Goal: Check status: Check status

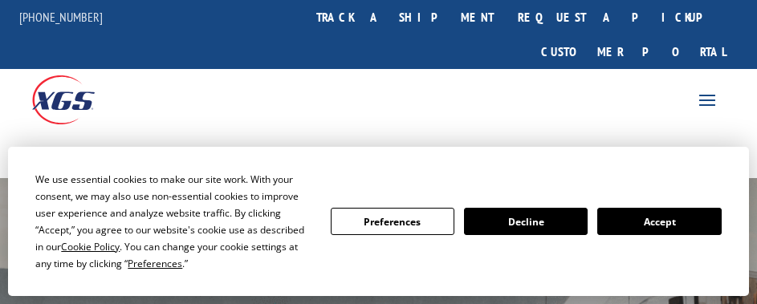
click at [644, 220] on button "Accept" at bounding box center [659, 221] width 124 height 27
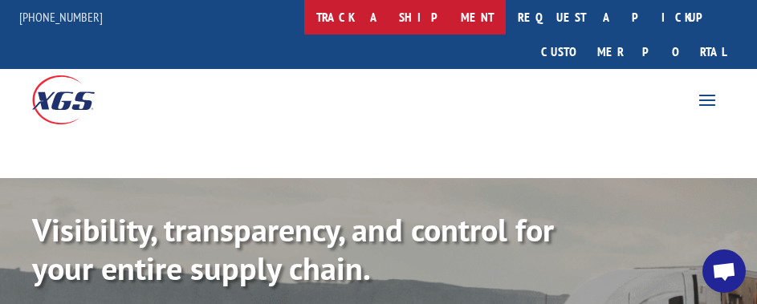
click at [425, 27] on link "track a shipment" at bounding box center [404, 17] width 201 height 35
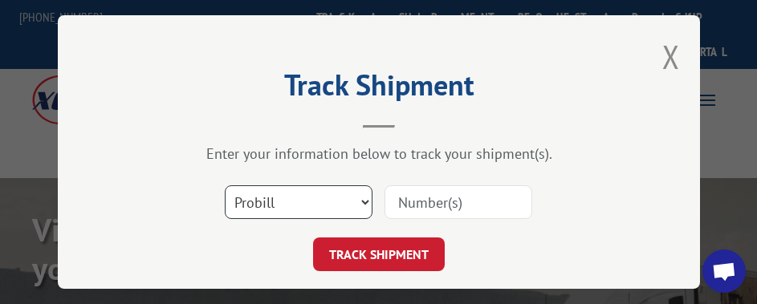
click at [287, 199] on select "Select category... Probill BOL PO" at bounding box center [299, 202] width 148 height 34
select select "po"
click at [225, 185] on select "Select category... Probill BOL PO" at bounding box center [299, 202] width 148 height 34
click at [402, 194] on input at bounding box center [458, 202] width 148 height 34
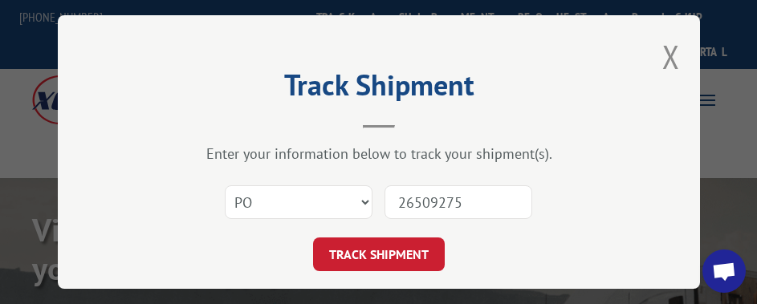
type input "26509275"
click at [313, 238] on button "TRACK SHIPMENT" at bounding box center [379, 255] width 132 height 34
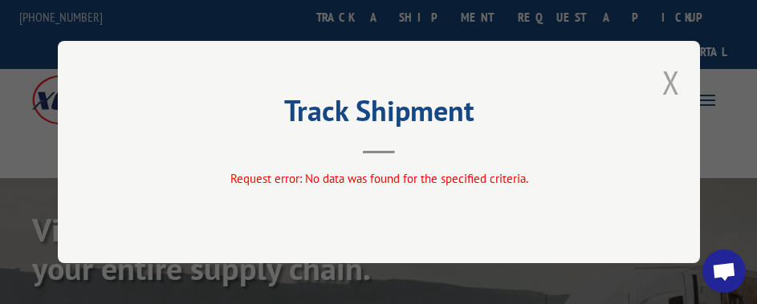
click at [670, 77] on button "Close modal" at bounding box center [671, 82] width 18 height 43
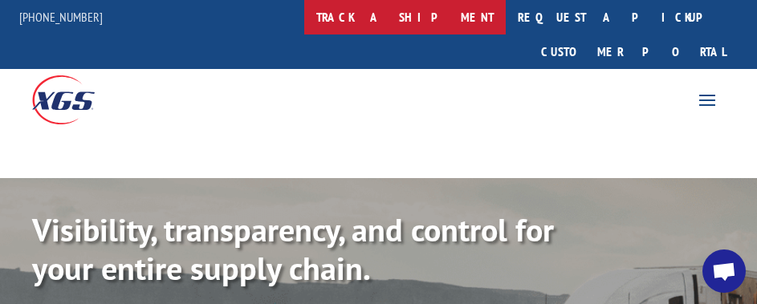
click at [430, 12] on link "track a shipment" at bounding box center [404, 17] width 201 height 35
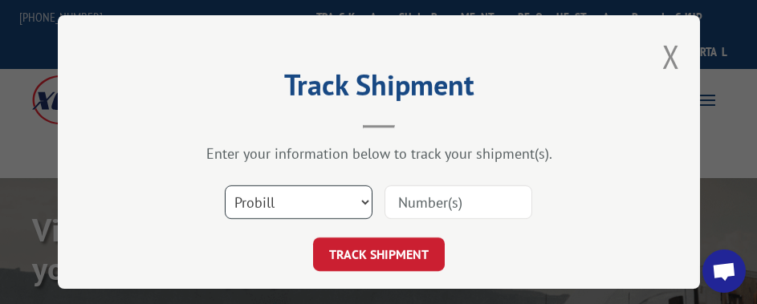
click at [345, 193] on select "Select category... Probill BOL PO" at bounding box center [299, 202] width 148 height 34
select select "po"
click at [225, 185] on select "Select category... Probill BOL PO" at bounding box center [299, 202] width 148 height 34
click at [398, 195] on input at bounding box center [458, 202] width 148 height 34
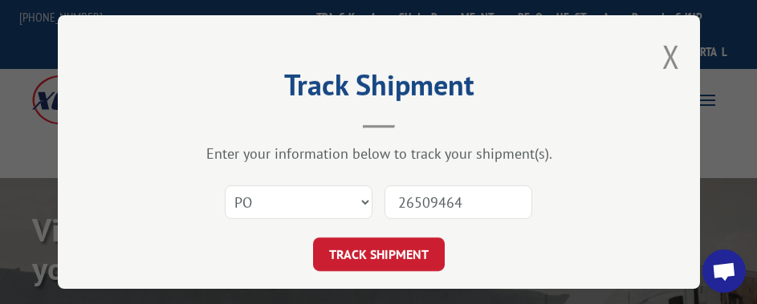
type input "26509464"
click at [313, 238] on button "TRACK SHIPMENT" at bounding box center [379, 255] width 132 height 34
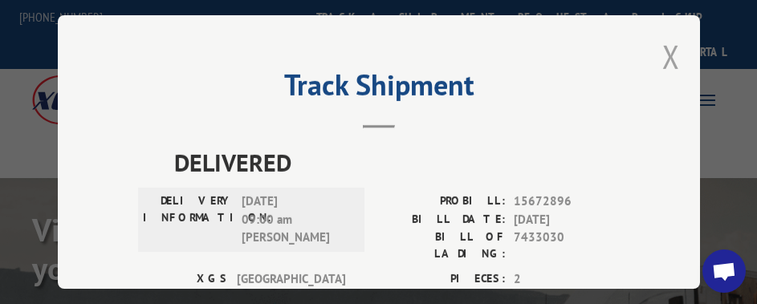
click at [662, 53] on button "Close modal" at bounding box center [671, 56] width 18 height 43
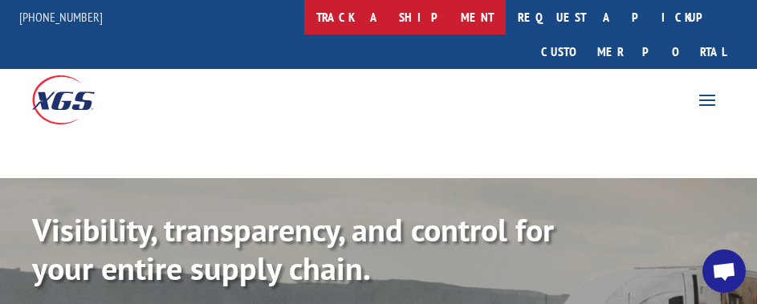
click at [427, 30] on link "track a shipment" at bounding box center [404, 17] width 201 height 35
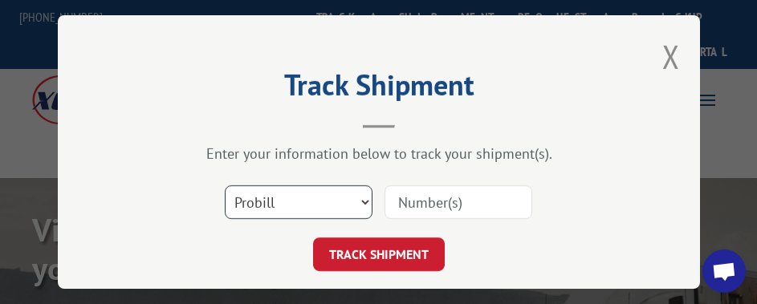
click at [322, 197] on select "Select category... Probill BOL PO" at bounding box center [299, 202] width 148 height 34
select select "po"
click at [225, 185] on select "Select category... Probill BOL PO" at bounding box center [299, 202] width 148 height 34
click at [418, 191] on input at bounding box center [458, 202] width 148 height 34
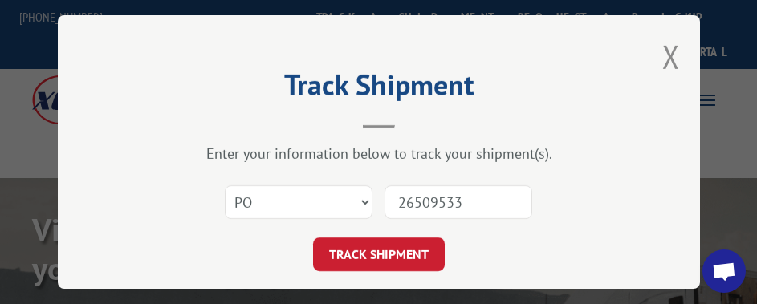
type input "26509533"
click at [313, 238] on button "TRACK SHIPMENT" at bounding box center [379, 255] width 132 height 34
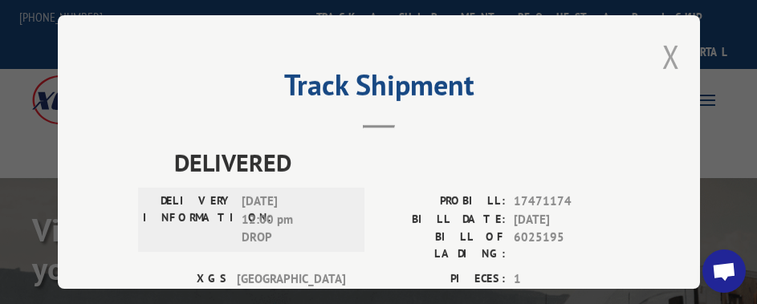
drag, startPoint x: 675, startPoint y: 44, endPoint x: 663, endPoint y: 44, distance: 12.0
click at [672, 44] on div "Track Shipment DELIVERED DELIVERY INFORMATION: [DATE] 12:00 pm DROP PROBILL: 17…" at bounding box center [379, 152] width 642 height 274
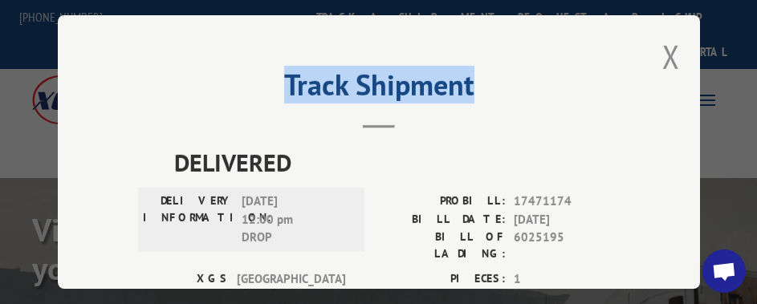
drag, startPoint x: 672, startPoint y: 43, endPoint x: 651, endPoint y: 44, distance: 20.9
click at [669, 44] on button "Close modal" at bounding box center [671, 56] width 18 height 43
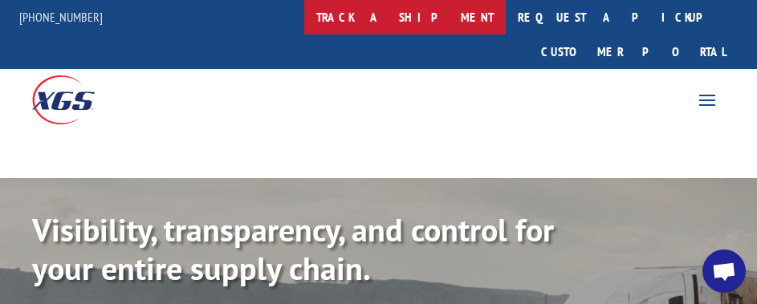
click at [455, 19] on link "track a shipment" at bounding box center [404, 17] width 201 height 35
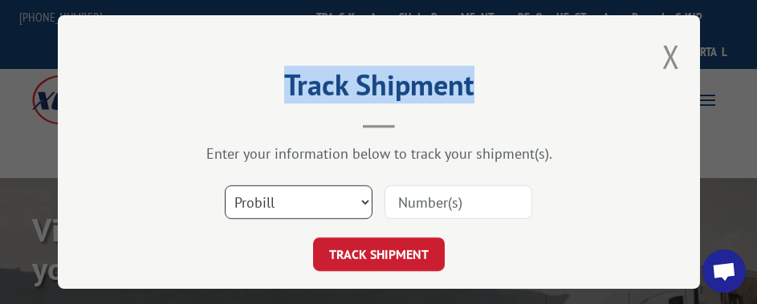
click at [302, 205] on select "Select category... Probill BOL PO" at bounding box center [299, 202] width 148 height 34
select select "po"
click at [225, 185] on select "Select category... Probill BOL PO" at bounding box center [299, 202] width 148 height 34
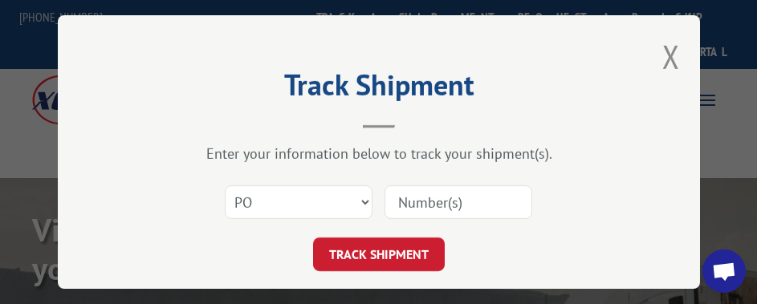
click at [455, 199] on input at bounding box center [458, 202] width 148 height 34
type input "26509544"
click at [313, 238] on button "TRACK SHIPMENT" at bounding box center [379, 255] width 132 height 34
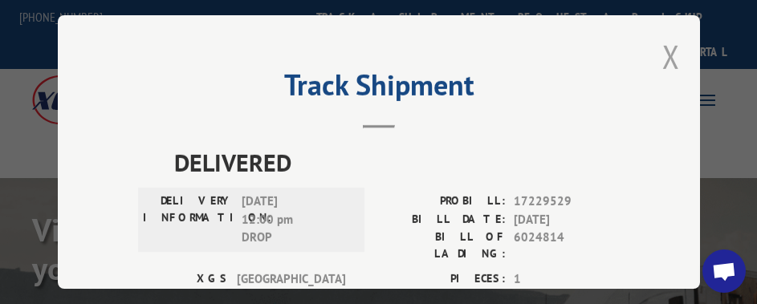
click at [671, 39] on button "Close modal" at bounding box center [671, 56] width 18 height 43
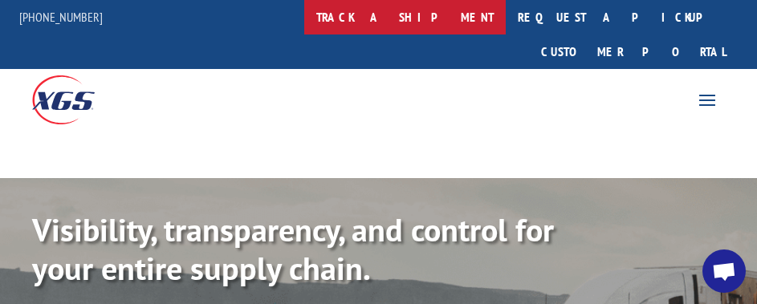
click at [425, 14] on link "track a shipment" at bounding box center [404, 17] width 201 height 35
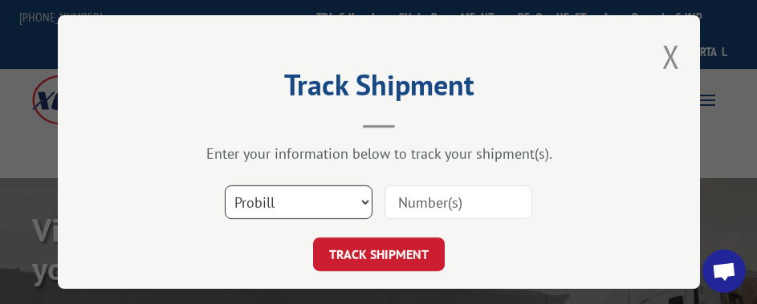
click at [327, 190] on select "Select category... Probill BOL PO" at bounding box center [299, 202] width 148 height 34
select select "po"
click at [225, 185] on select "Select category... Probill BOL PO" at bounding box center [299, 202] width 148 height 34
click at [414, 191] on input at bounding box center [458, 202] width 148 height 34
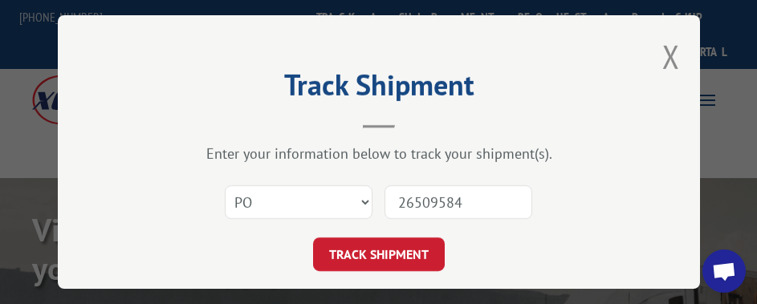
type input "26509584"
click at [313, 238] on button "TRACK SHIPMENT" at bounding box center [379, 255] width 132 height 34
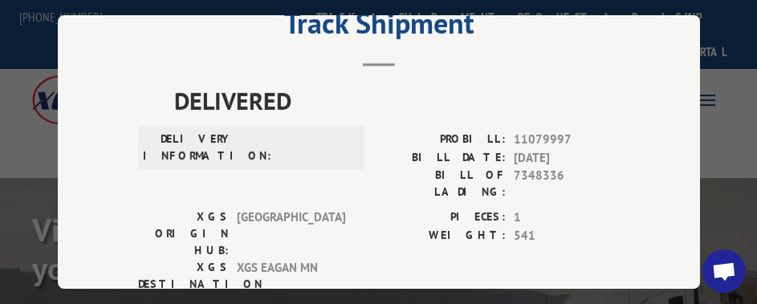
scroll to position [40, 0]
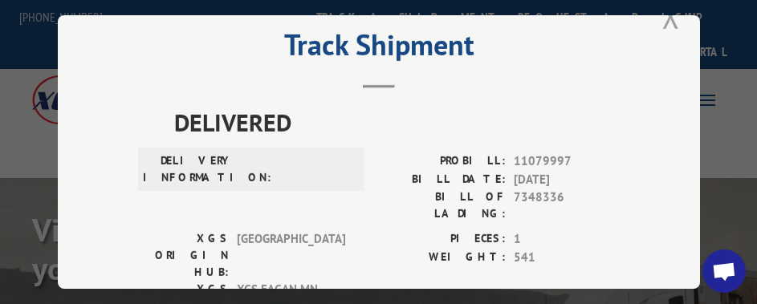
click at [662, 16] on button "Close modal" at bounding box center [671, 16] width 18 height 43
